Goal: Complete application form: Complete application form

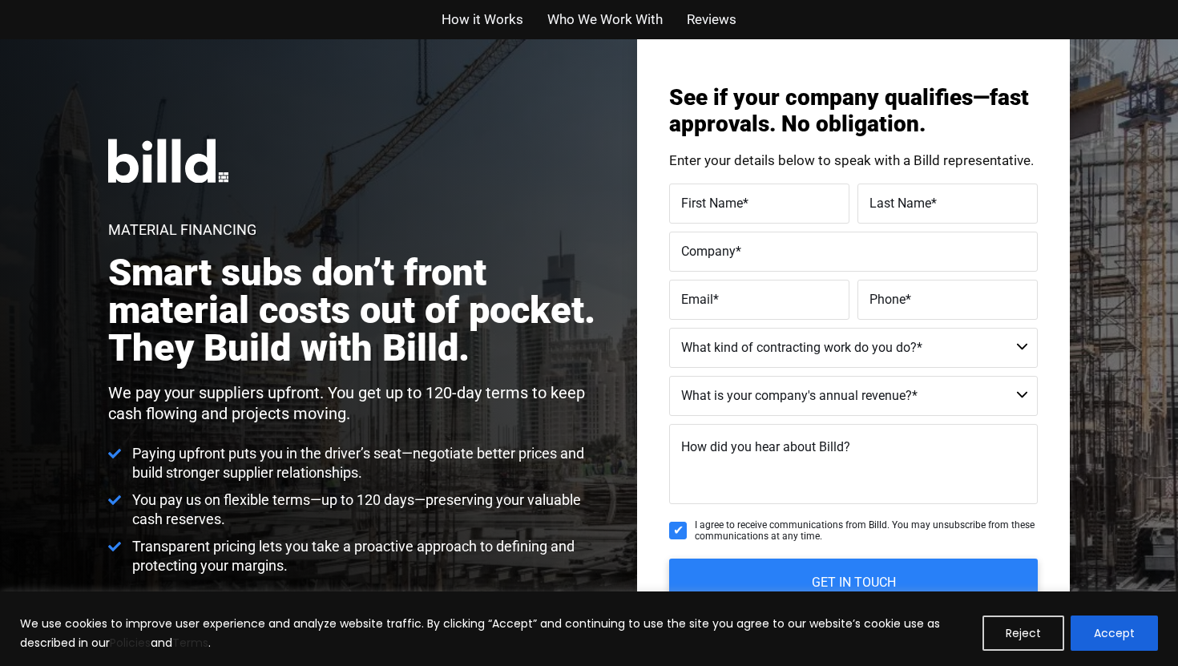
scroll to position [87, 0]
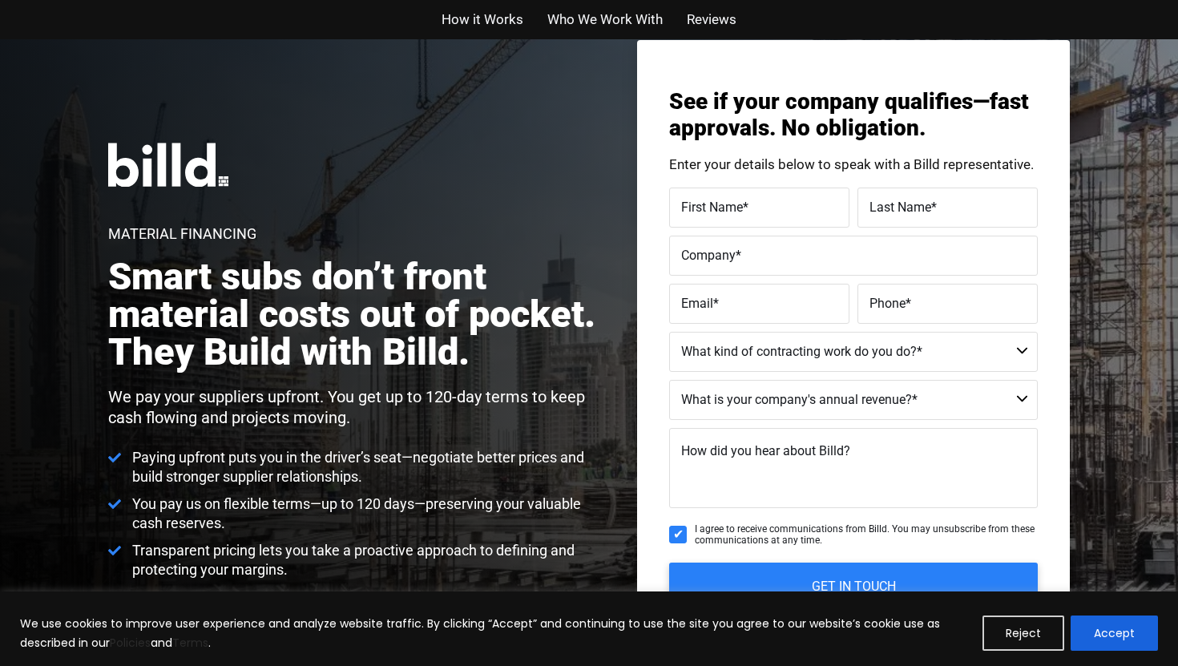
click at [761, 196] on label "First Name *" at bounding box center [759, 207] width 156 height 23
click at [761, 188] on input "First Name *" at bounding box center [759, 208] width 180 height 40
type input "[PERSON_NAME]"
type input "[EMAIL_ADDRESS][DOMAIN_NAME]"
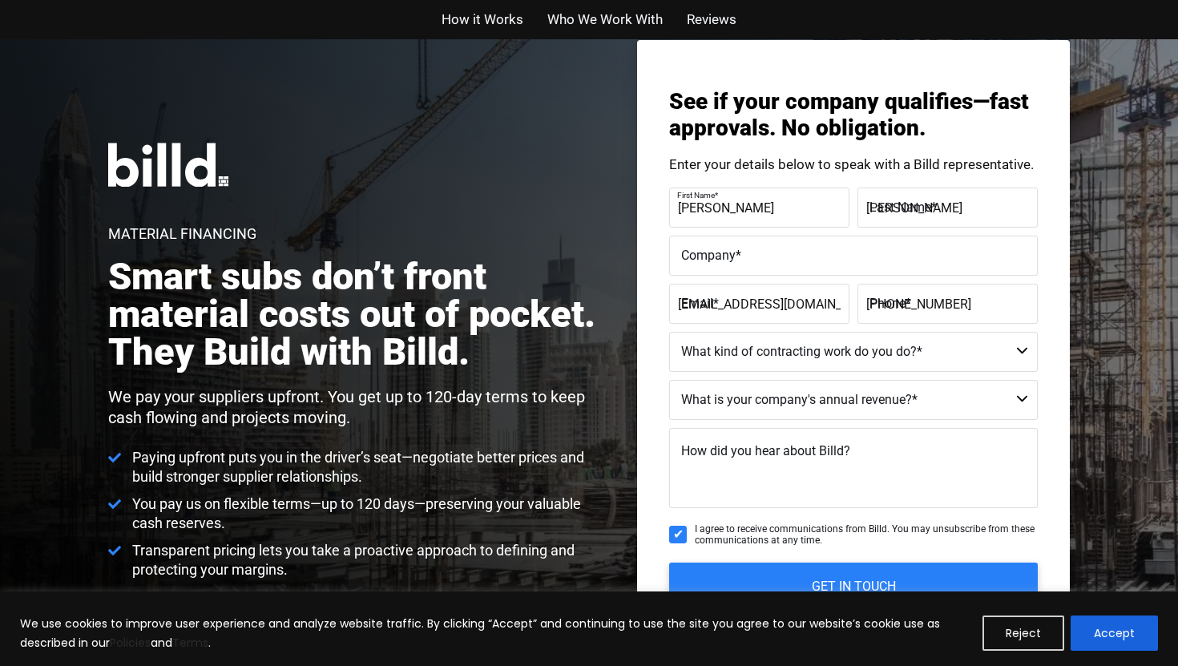
type input "[PHONE_NUMBER]"
click at [783, 244] on label "Company *" at bounding box center [853, 255] width 345 height 23
click at [783, 236] on input "Company *" at bounding box center [853, 256] width 369 height 40
type input "DealScope LLC"
click at [813, 332] on select "Residential - Our Services Do Not Apply Not a Contractor Commercial and Residen…" at bounding box center [853, 352] width 369 height 40
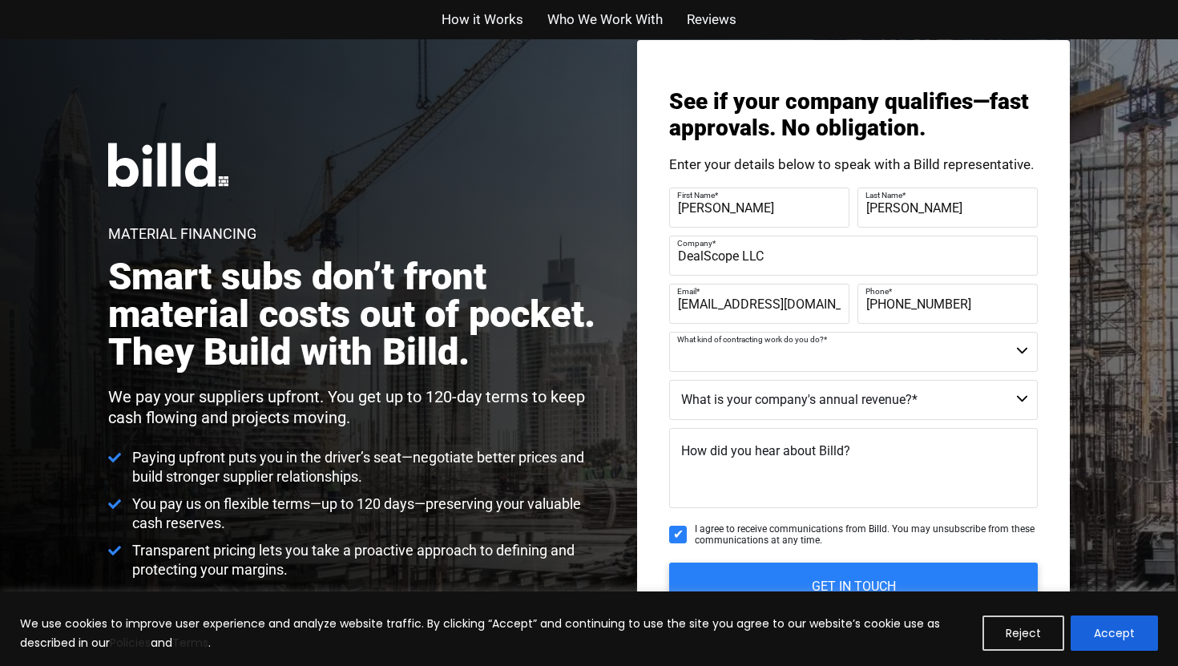
select select "Residential"
click at [669, 332] on select "Residential - Our Services Do Not Apply Not a Contractor Commercial and Residen…" at bounding box center [853, 352] width 369 height 40
click at [800, 380] on select "Less than $1M $1M - $2M $2M - $4M $4M - $8M $8M - $25M $25M - $40M $40M +" at bounding box center [853, 400] width 369 height 40
select select "Less than $1M"
click at [669, 380] on select "Less than $1M $1M - $2M $2M - $4M $4M - $8M $8M - $25M $25M - $40M $40M +" at bounding box center [853, 400] width 369 height 40
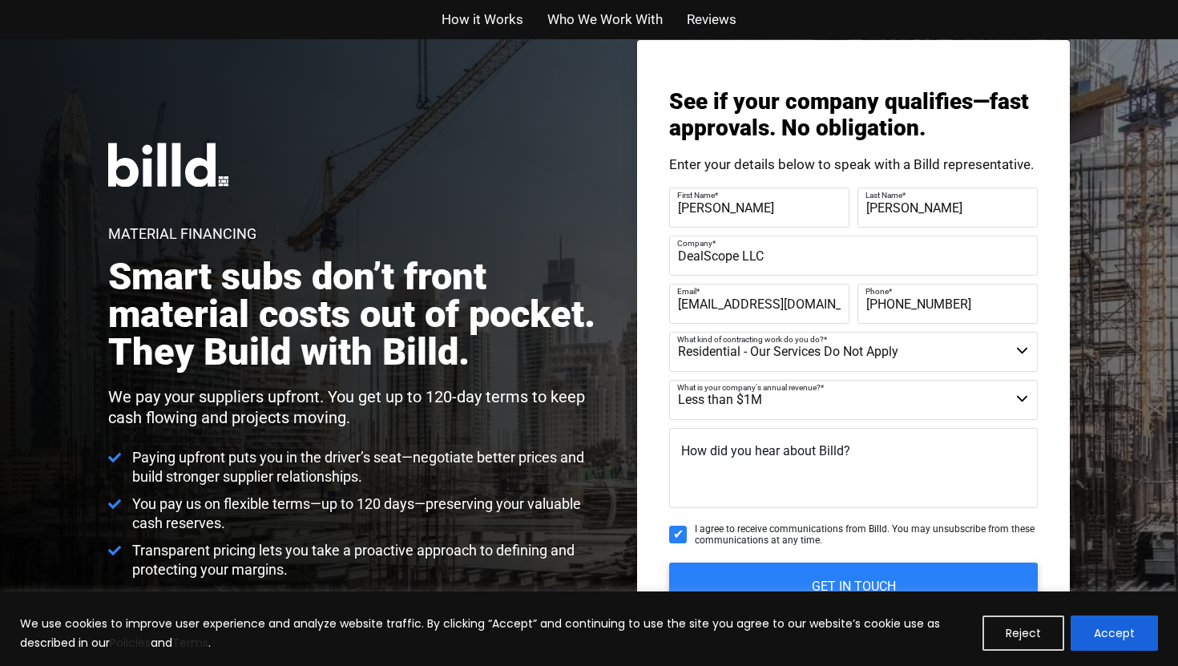
click at [783, 443] on span "How did you hear about Billd?" at bounding box center [765, 450] width 169 height 15
click at [783, 428] on textarea "How did you hear about Billd?" at bounding box center [853, 468] width 369 height 80
type textarea "Google"
click at [749, 561] on input "GET IN TOUCH" at bounding box center [853, 586] width 387 height 50
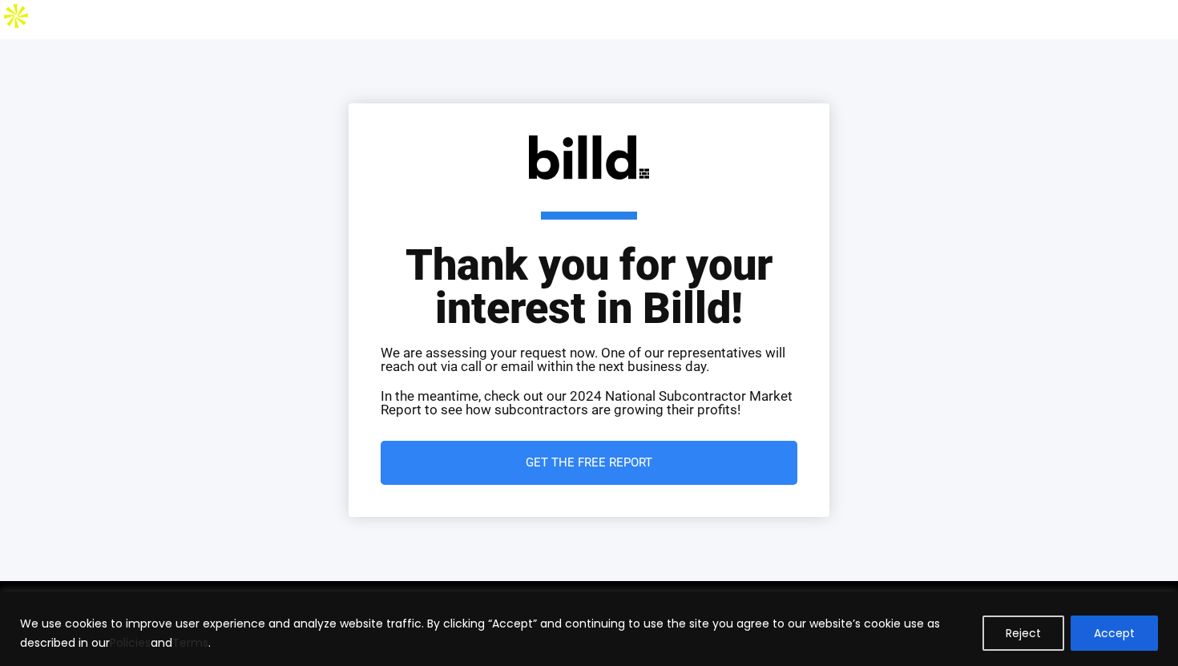
click at [692, 441] on link "Get the Free Report" at bounding box center [589, 463] width 417 height 44
